Goal: Complete application form

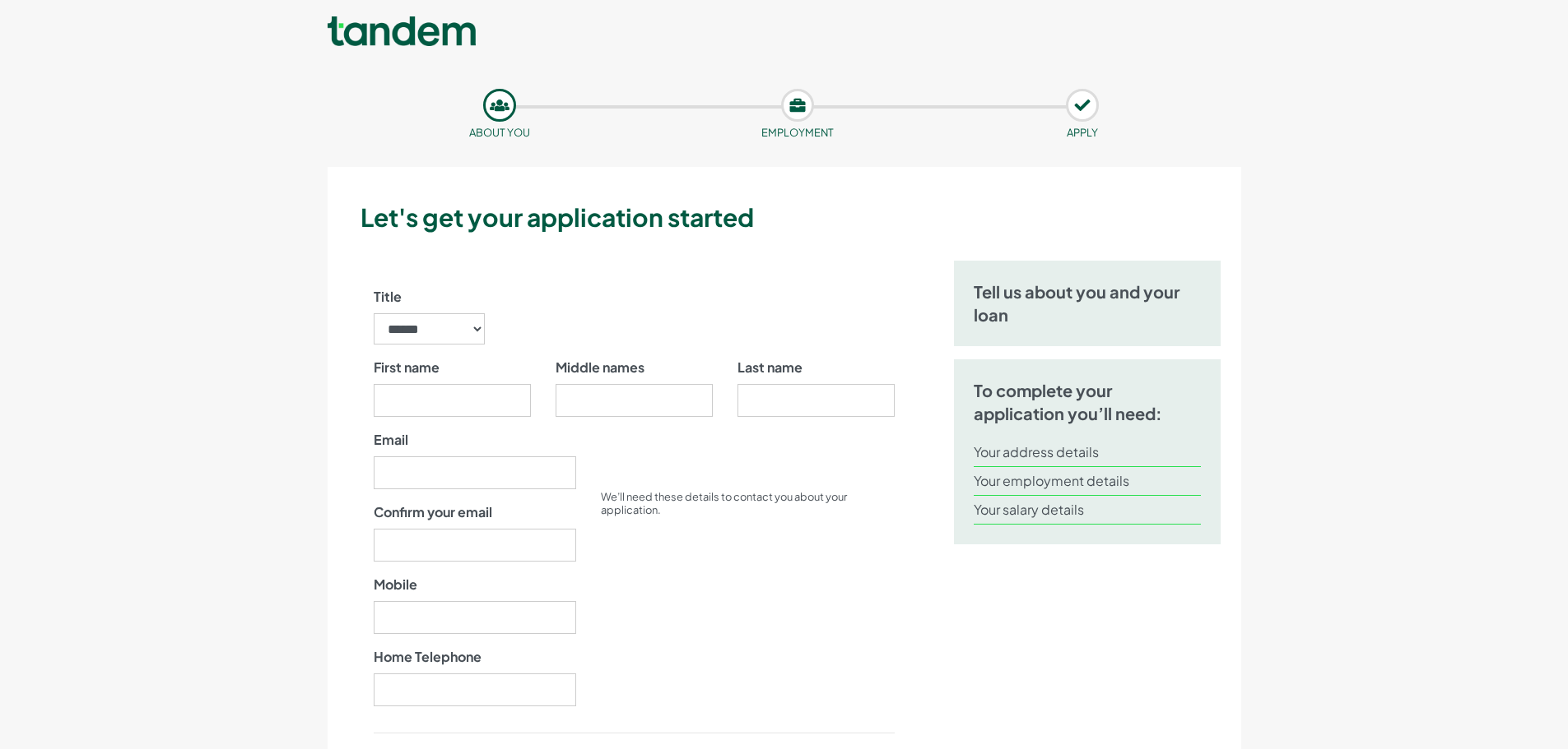
click at [354, 29] on link at bounding box center [402, 32] width 149 height 33
click at [389, 38] on link at bounding box center [402, 32] width 149 height 33
